Goal: Browse casually

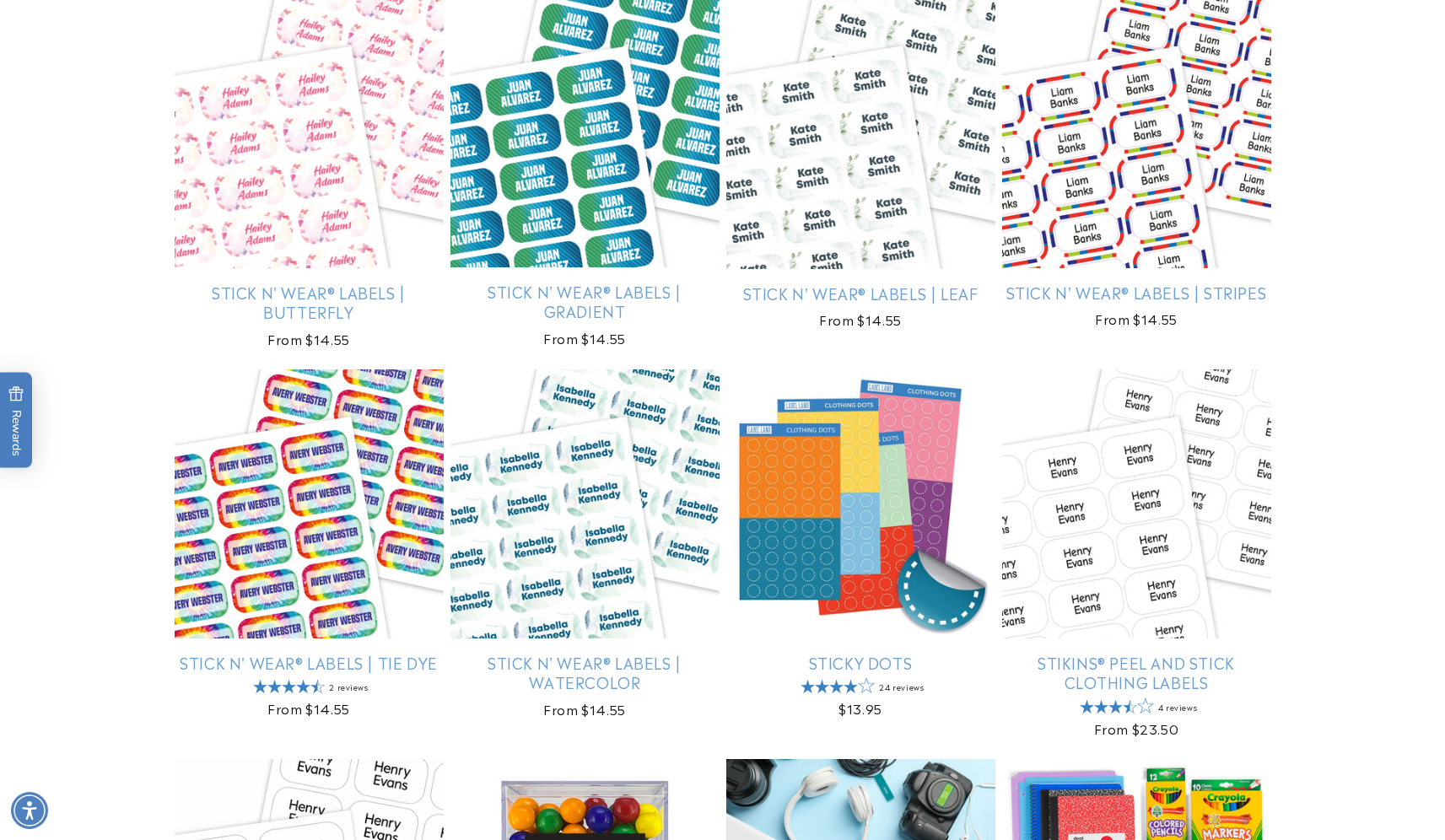
scroll to position [3610, 0]
